Goal: Find specific page/section: Find specific page/section

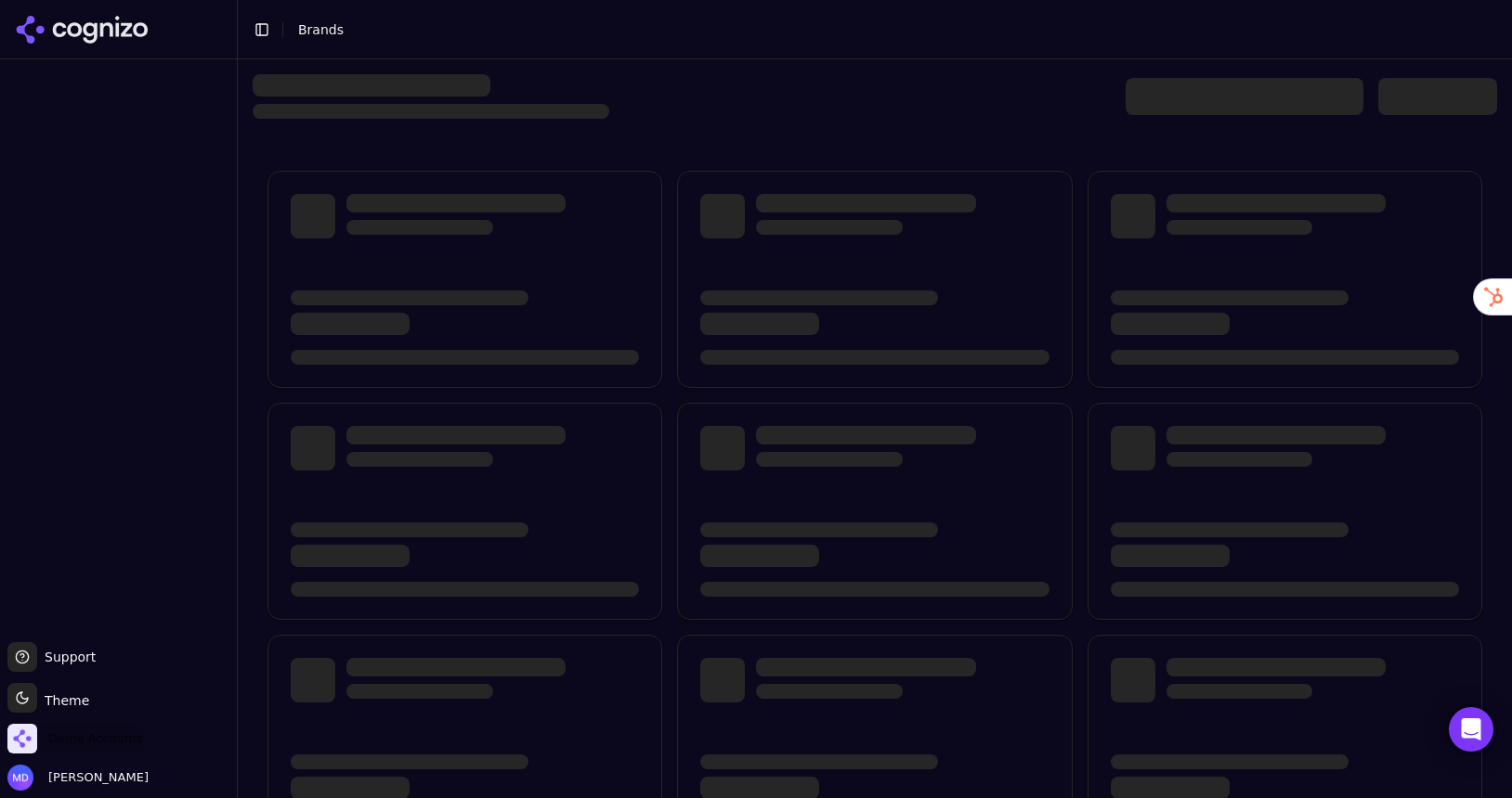
click at [92, 744] on span "Demo Accounts" at bounding box center [96, 739] width 95 height 17
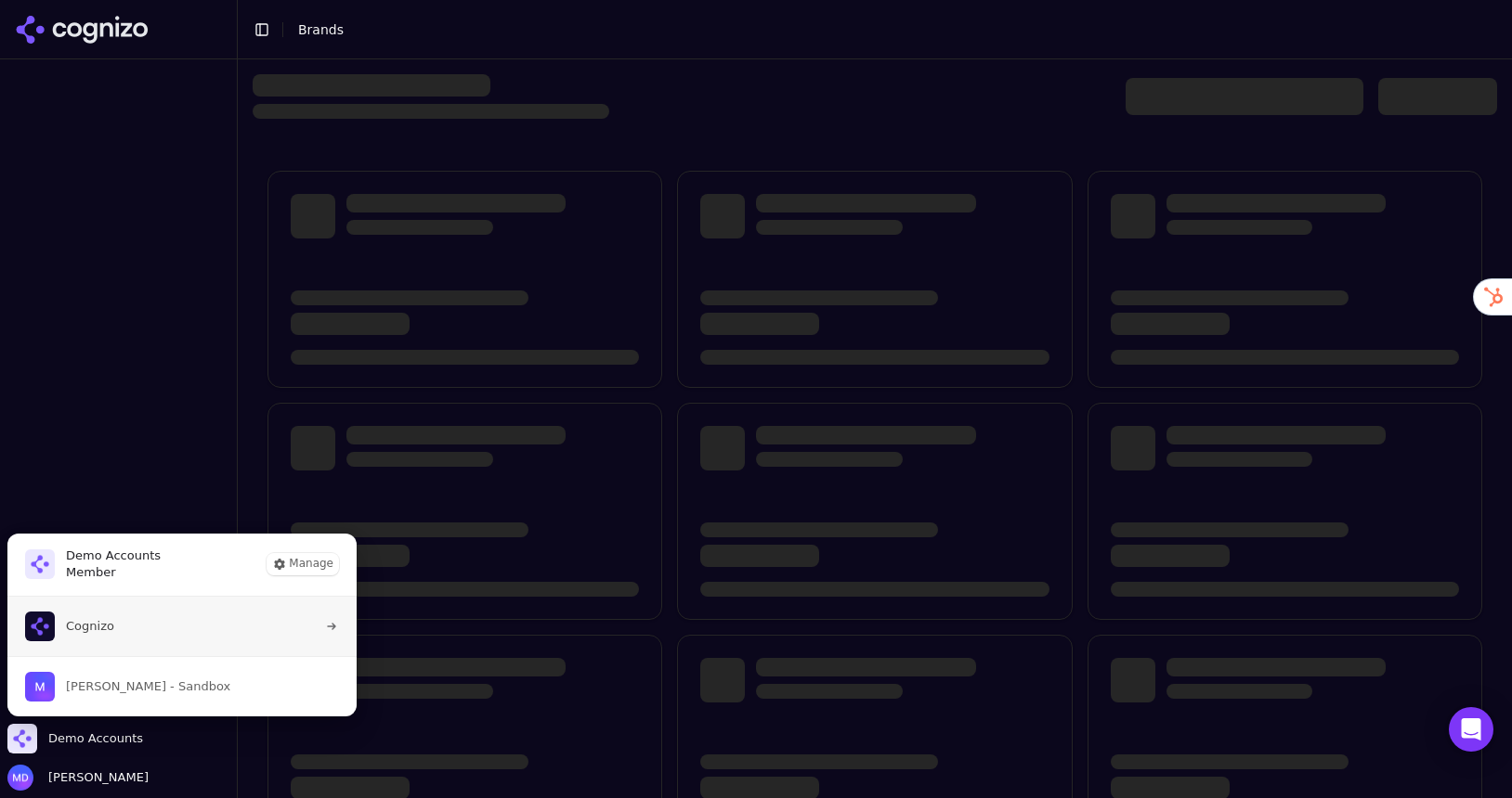
click at [96, 632] on span "Cognizo" at bounding box center [89, 627] width 48 height 17
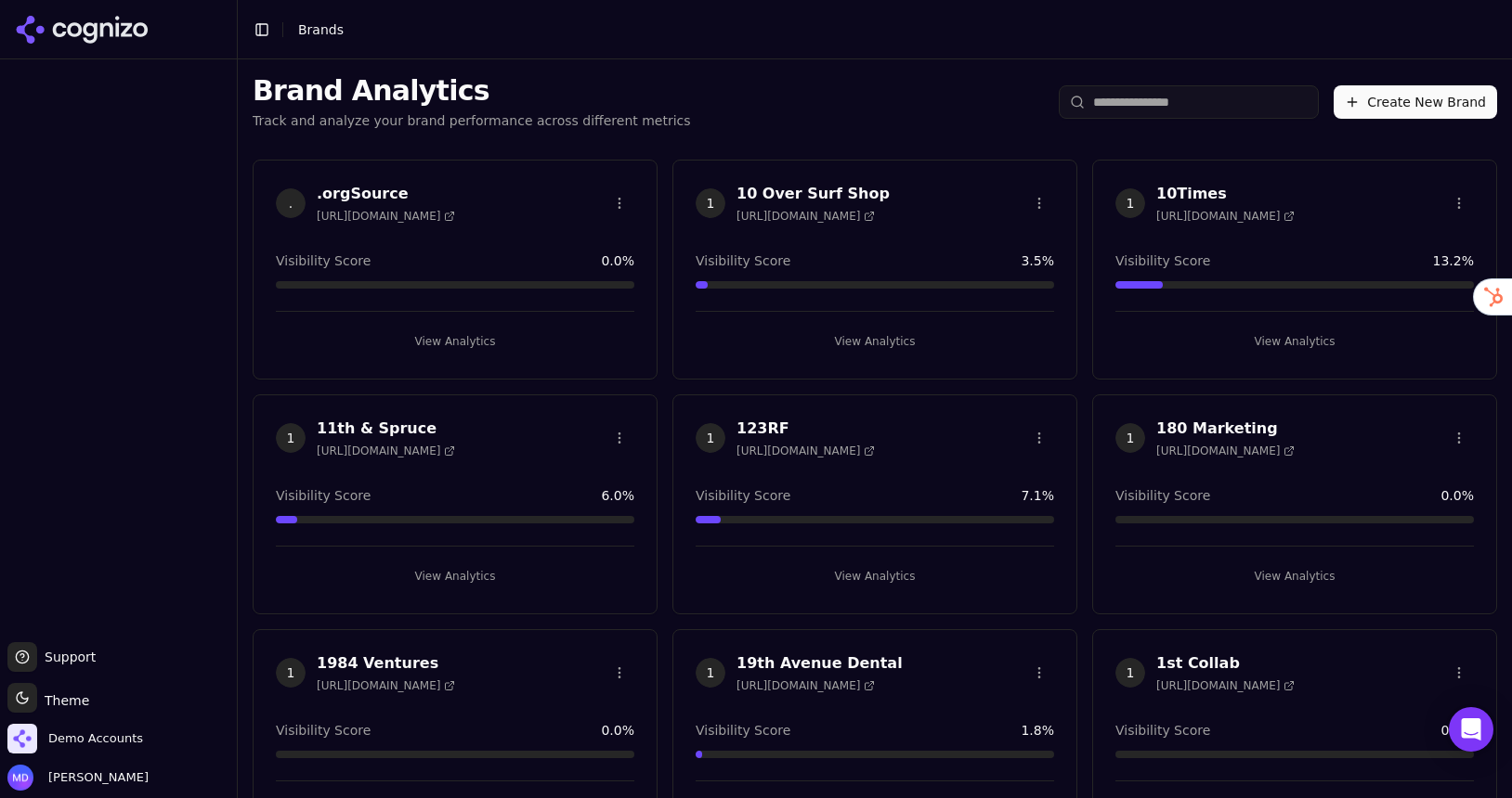
click at [1188, 104] on input "search" at bounding box center [1189, 102] width 260 height 33
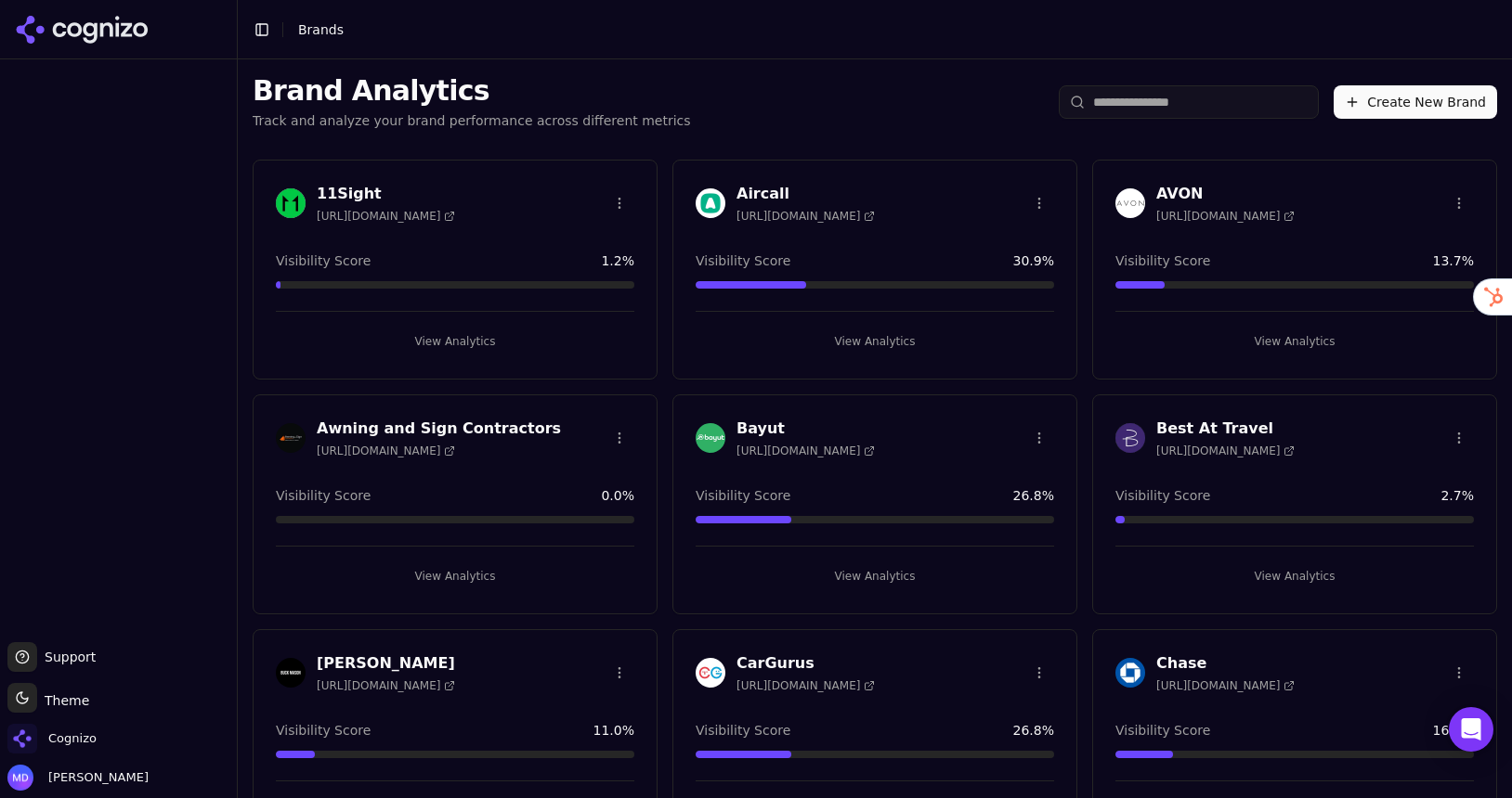
click at [1156, 96] on input "search" at bounding box center [1189, 102] width 260 height 33
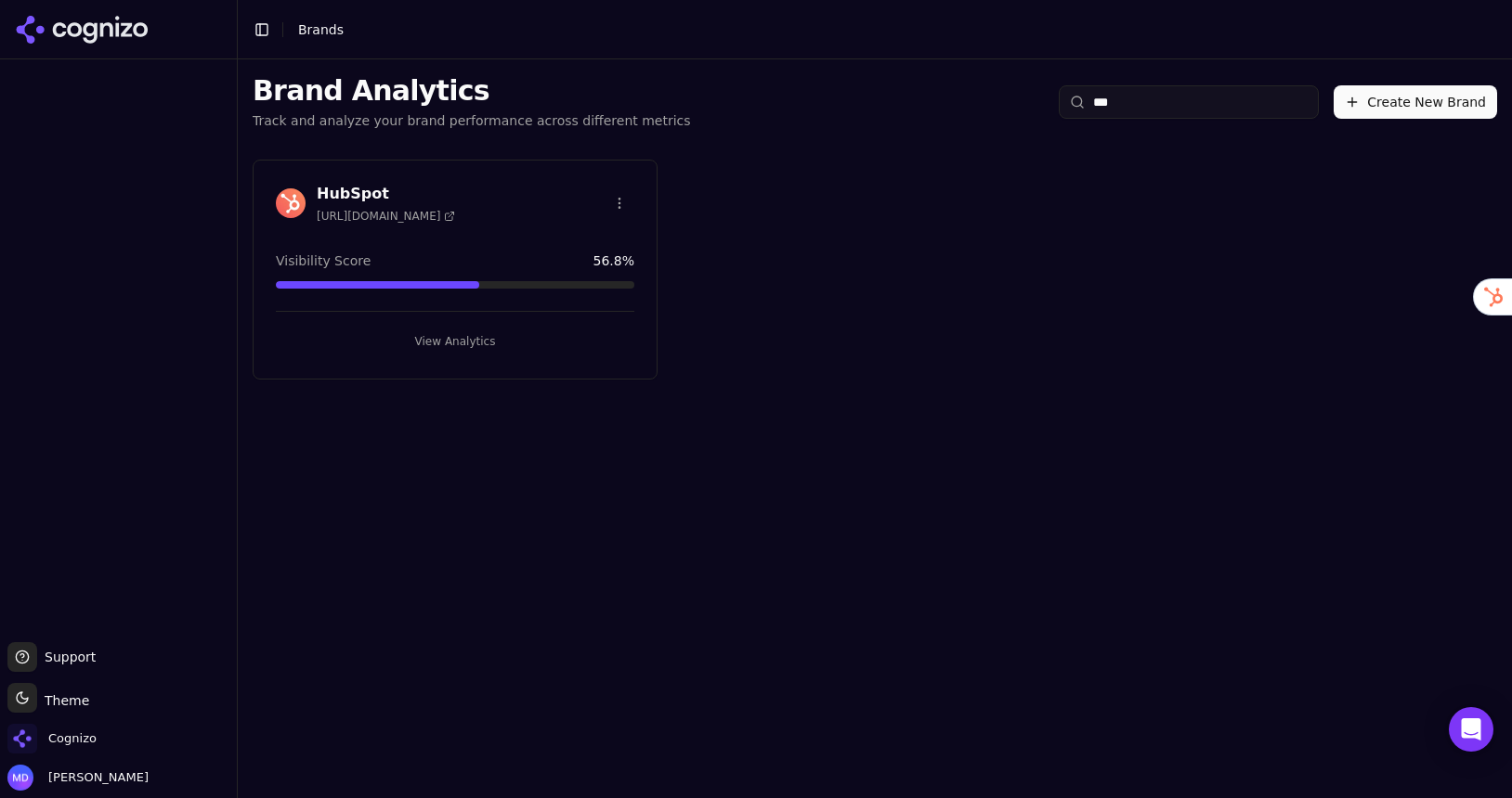
type input "***"
click at [441, 335] on button "View Analytics" at bounding box center [454, 341] width 358 height 29
